Goal: Transaction & Acquisition: Subscribe to service/newsletter

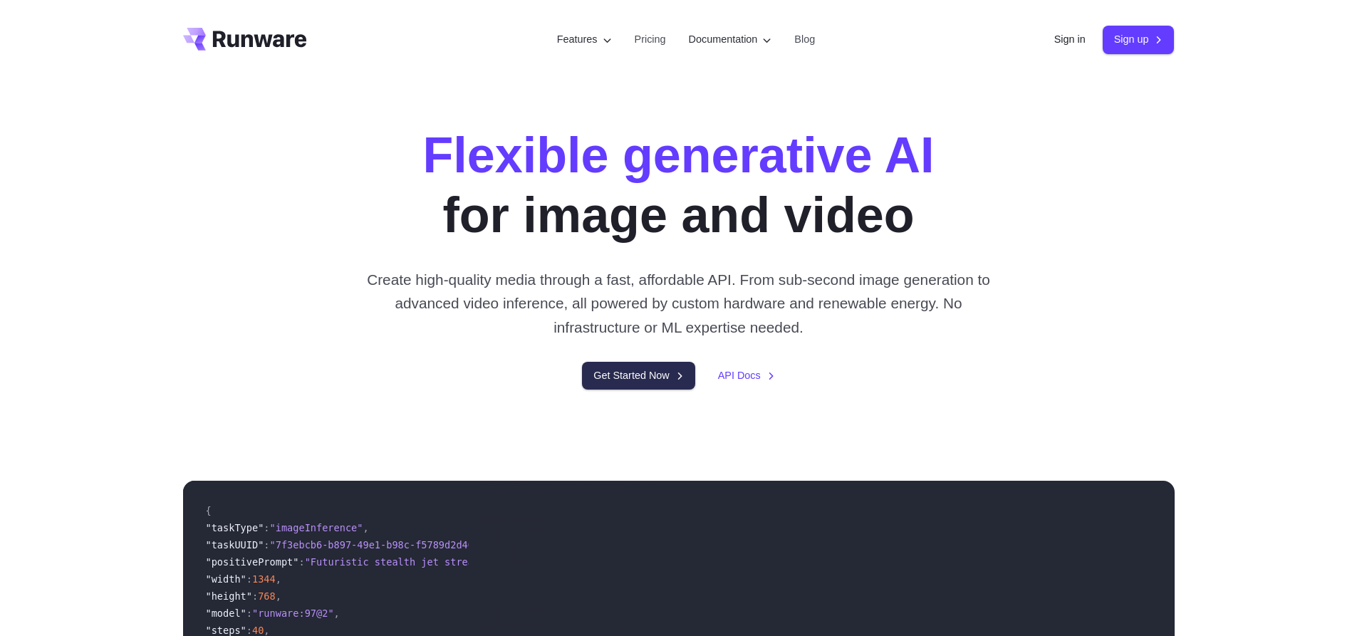
click at [644, 373] on link "Get Started Now" at bounding box center [638, 376] width 113 height 28
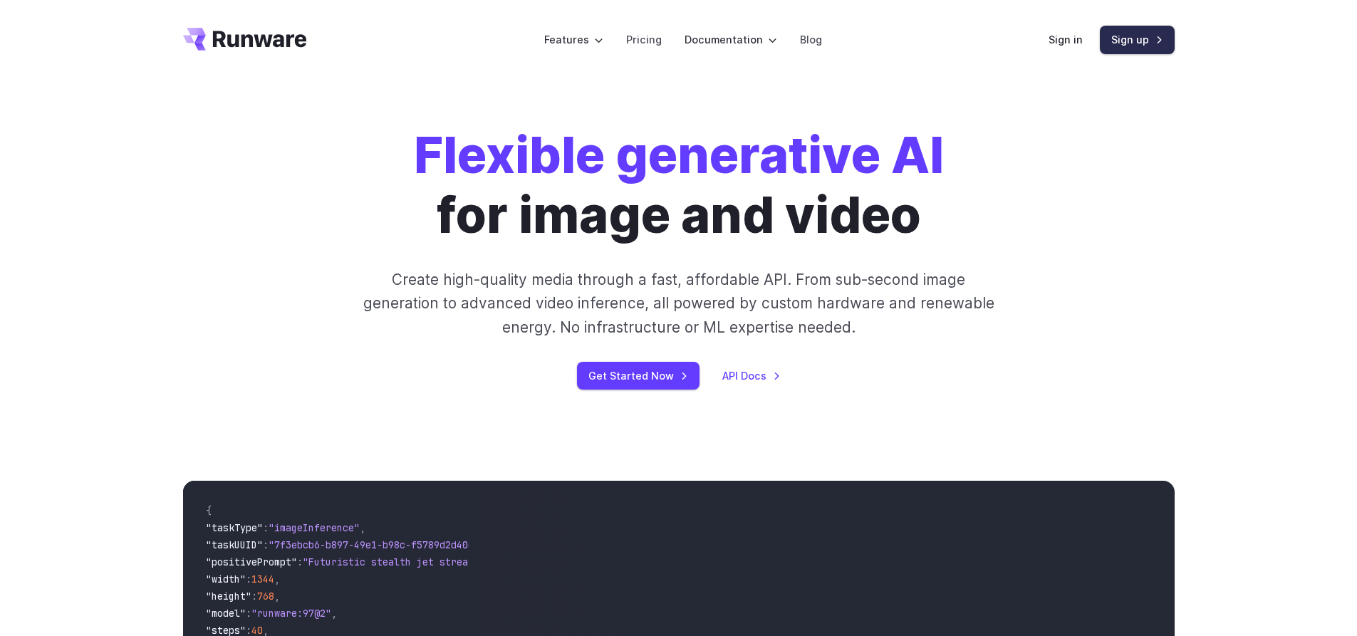
click at [1146, 39] on link "Sign up" at bounding box center [1136, 40] width 75 height 28
